Goal: Manage account settings

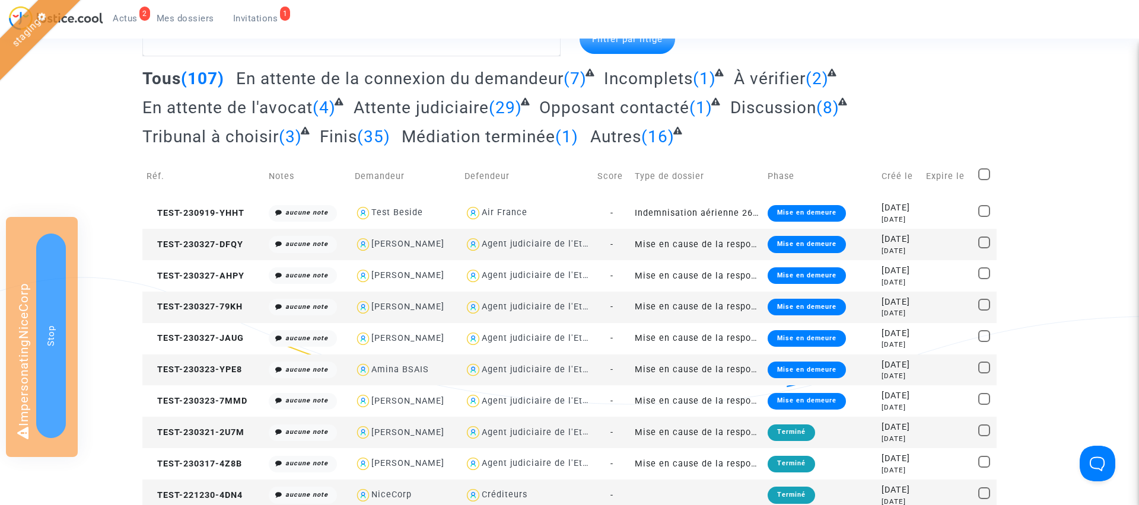
click at [134, 18] on span "Actus" at bounding box center [125, 18] width 25 height 11
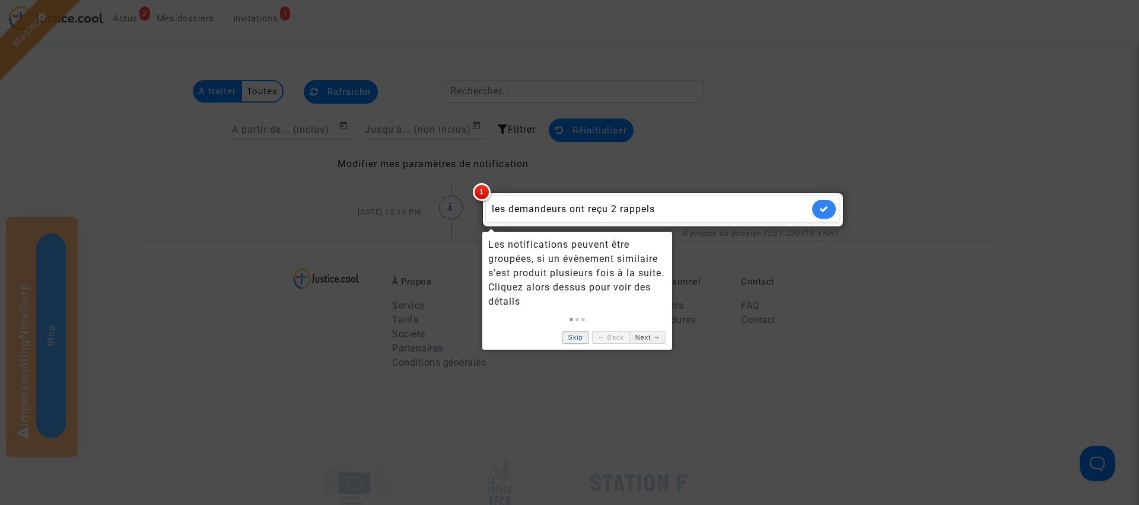
click at [579, 339] on link "Skip" at bounding box center [575, 338] width 27 height 12
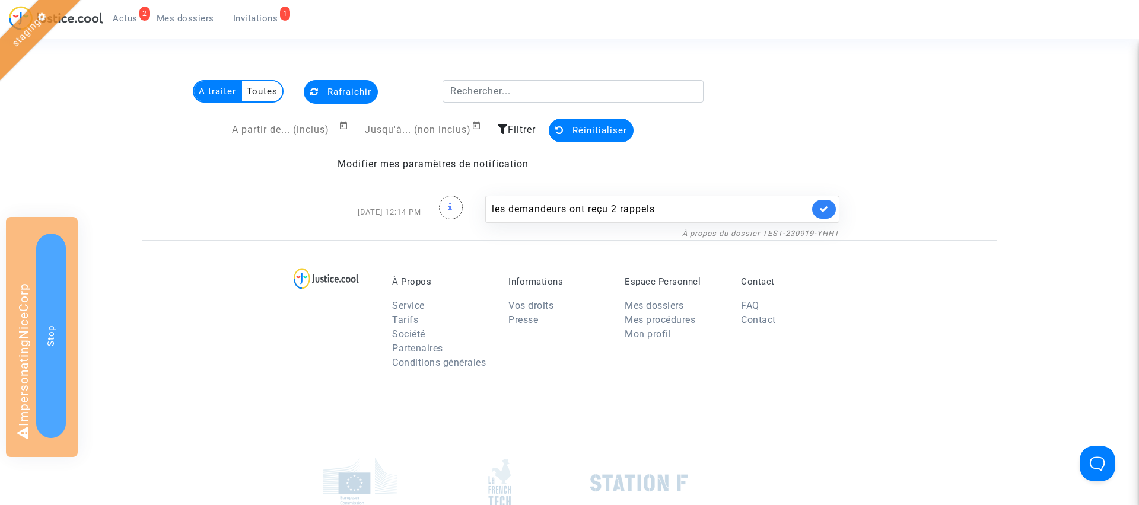
click at [259, 91] on multi-toggle-item "Toutes" at bounding box center [262, 91] width 40 height 20
click at [224, 90] on multi-toggle-item "A traiter" at bounding box center [218, 91] width 48 height 20
